Goal: Task Accomplishment & Management: Complete application form

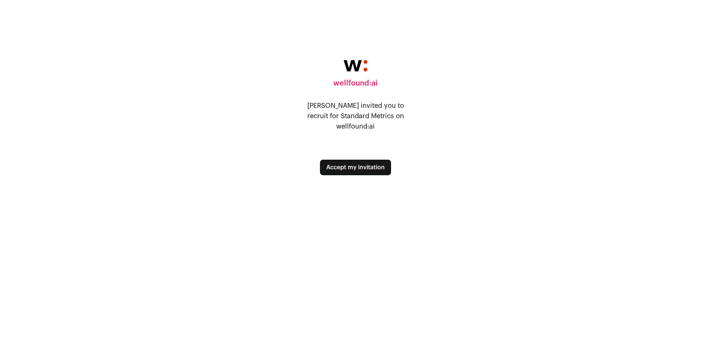
click at [361, 160] on button "Accept my invitation" at bounding box center [355, 168] width 71 height 16
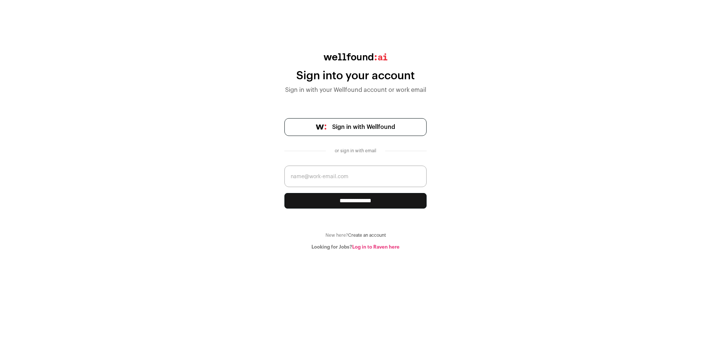
click at [360, 127] on span "Sign in with Wellfound" at bounding box center [363, 127] width 63 height 9
